Goal: Task Accomplishment & Management: Complete application form

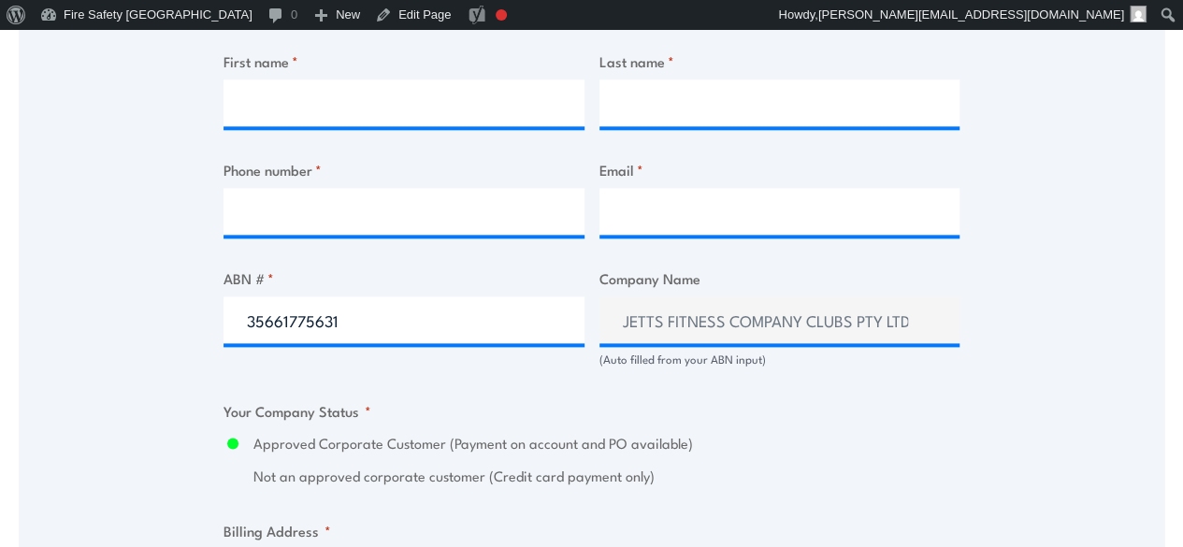
click at [353, 324] on input "35661775631" at bounding box center [403, 319] width 361 height 47
click at [353, 323] on input "35661775631" at bounding box center [403, 319] width 361 height 47
click at [356, 323] on input "35661775631" at bounding box center [403, 319] width 361 height 47
click at [581, 317] on input "COAL OPERATIONS AND LOGISTICS PTY LTD" at bounding box center [403, 319] width 361 height 47
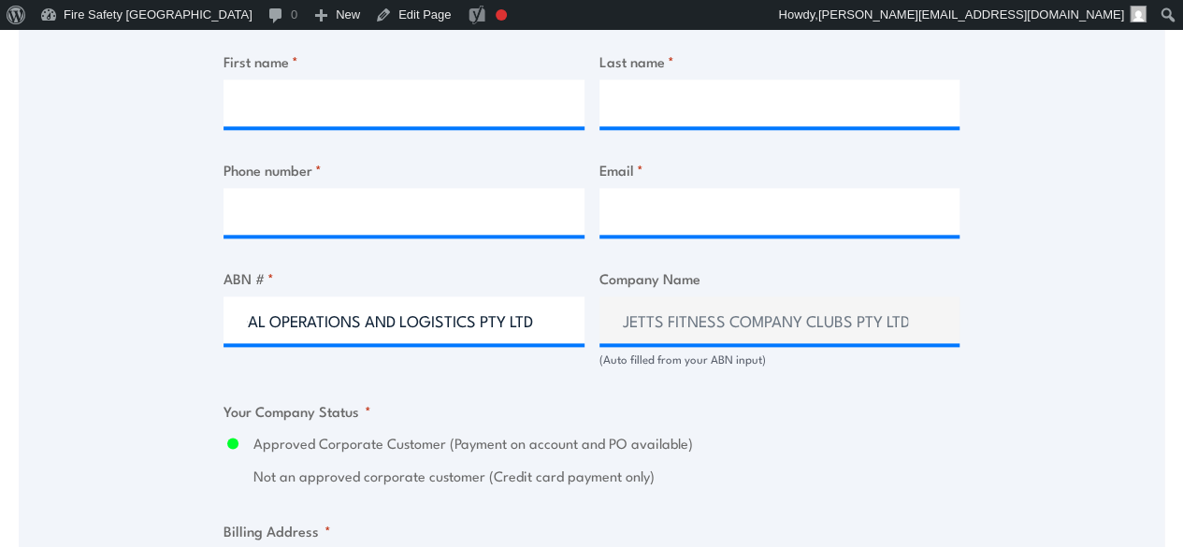
click at [555, 316] on input "COAL OPERATIONS AND LOGISTICS PTY LTD" at bounding box center [403, 319] width 361 height 47
click at [555, 315] on input "COAL OPERATIONS AND LOGISTICS PTY LTD" at bounding box center [403, 319] width 361 height 47
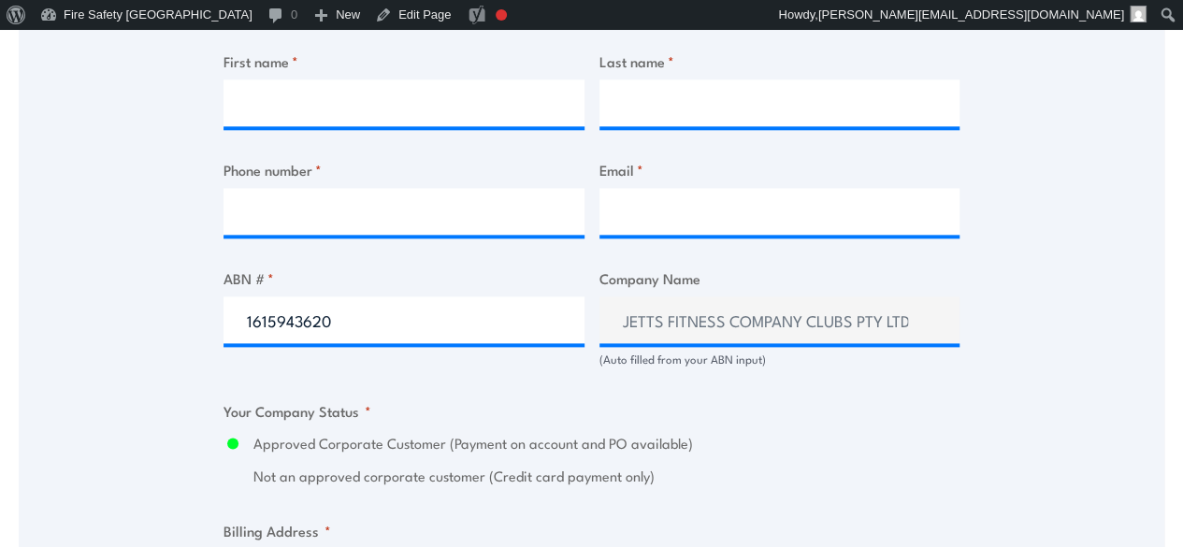
type input "16159436208"
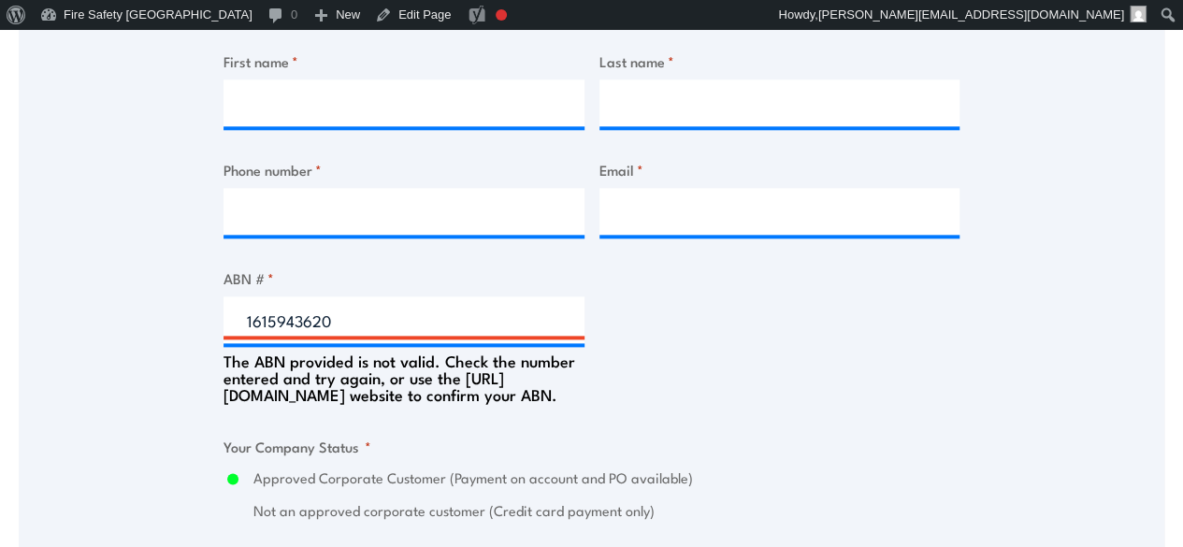
type input "16159436209"
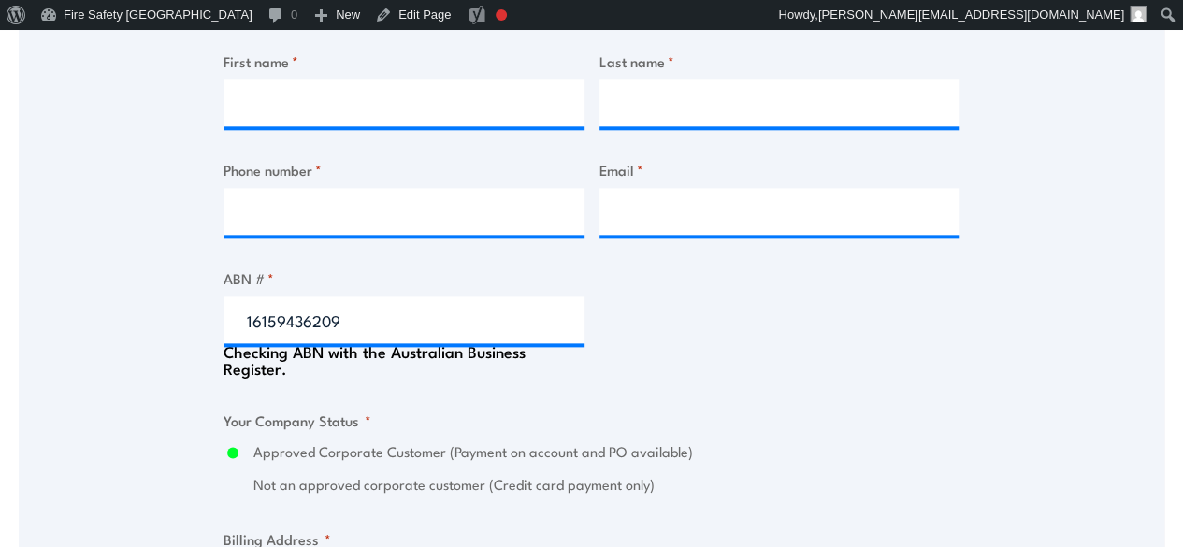
type input "COAL OPERATIONS AND LOGISTICS PTY LTD"
radio input "true"
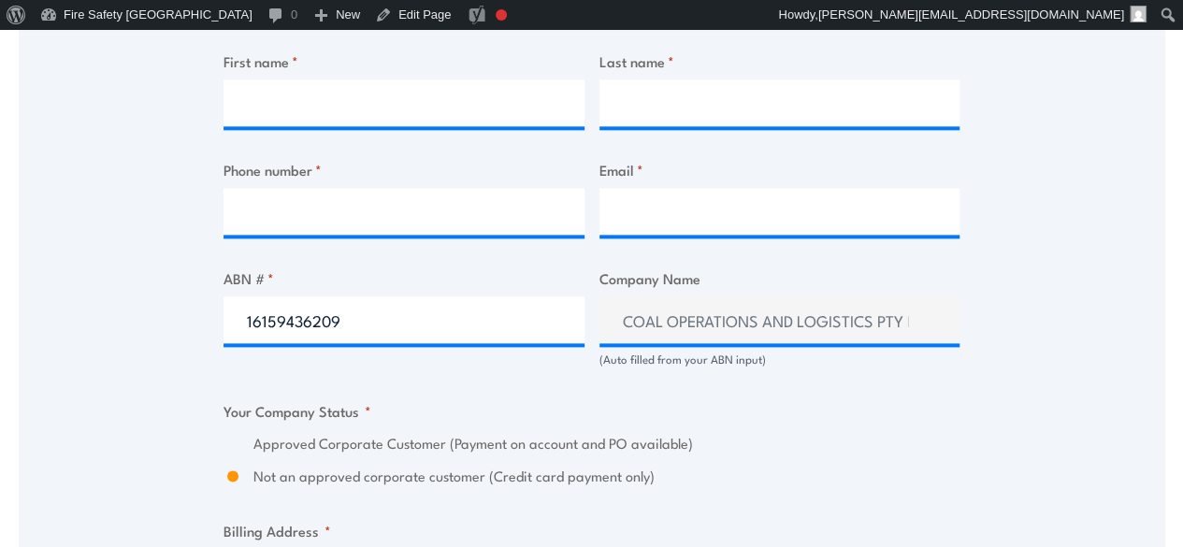
type input "16159436209"
